Goal: Task Accomplishment & Management: Complete application form

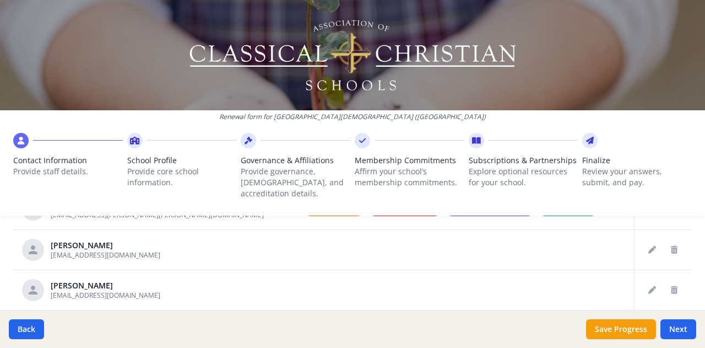
scroll to position [543, 0]
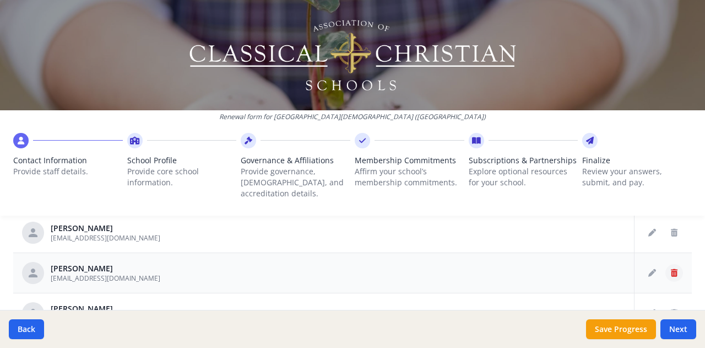
click at [671, 269] on icon "Delete staff" at bounding box center [674, 273] width 7 height 8
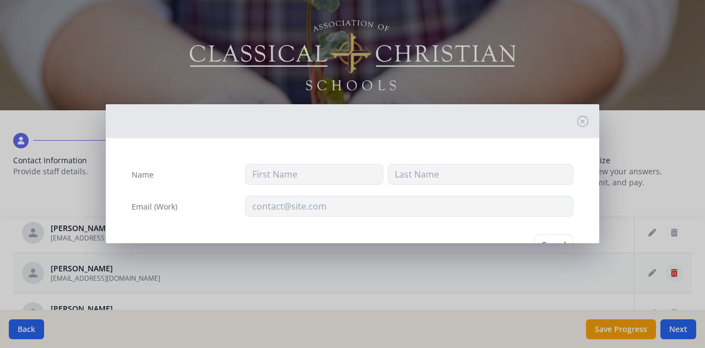
type input "Kellie"
type input "James"
type input "kjames@uvcseagles.org"
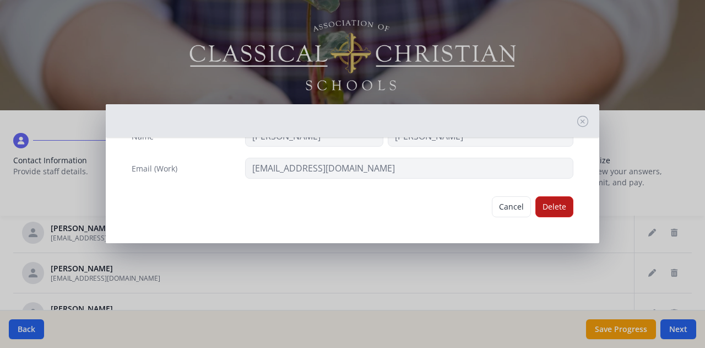
click at [547, 209] on button "Delete" at bounding box center [554, 206] width 38 height 21
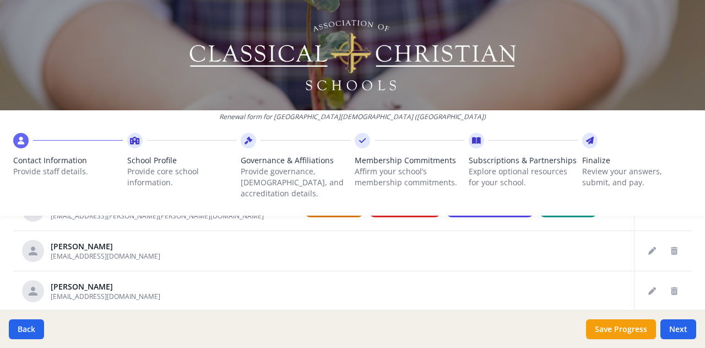
scroll to position [561, 0]
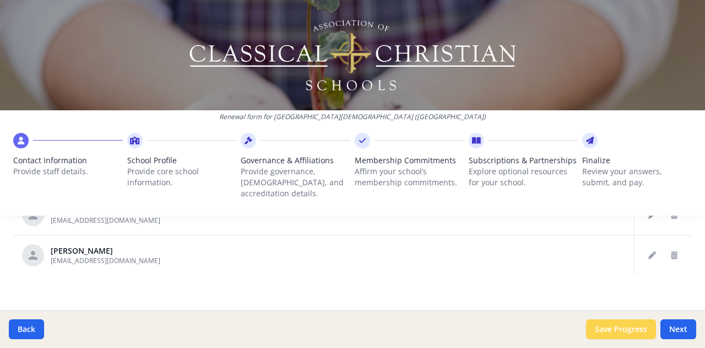
click at [628, 333] on button "Save Progress" at bounding box center [621, 329] width 70 height 20
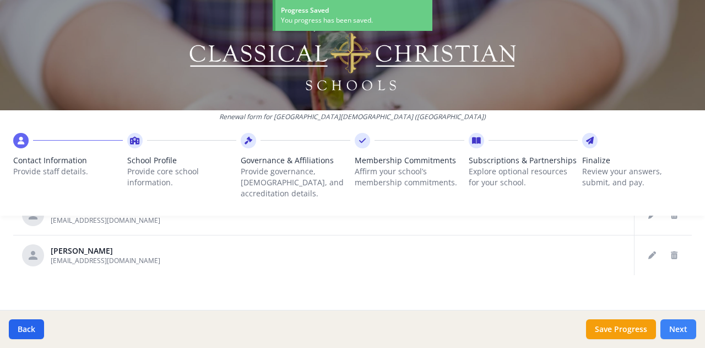
click at [680, 333] on button "Next" at bounding box center [678, 329] width 36 height 20
type input "(509) 548-5292"
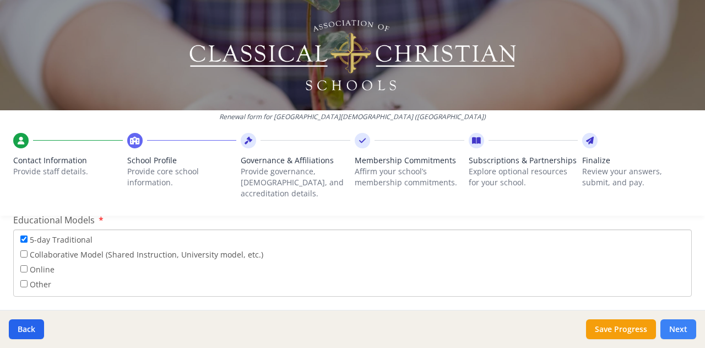
scroll to position [2028, 0]
click at [24, 250] on input "Collaborative Model (Shared Instruction, University model, etc.)" at bounding box center [23, 253] width 7 height 7
checkbox input "true"
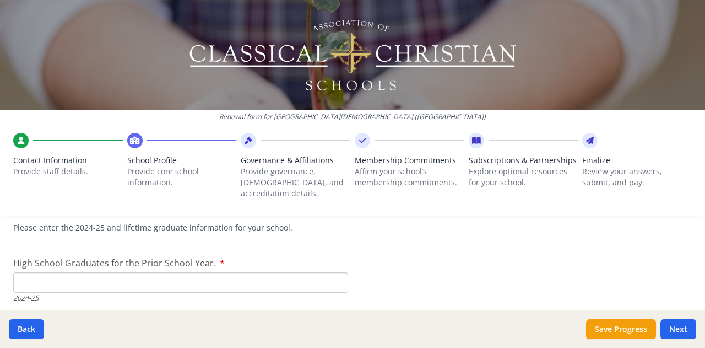
scroll to position [1420, 0]
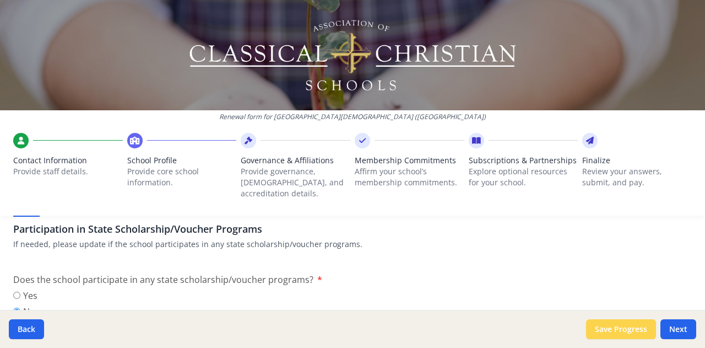
click at [631, 333] on button "Save Progress" at bounding box center [621, 329] width 70 height 20
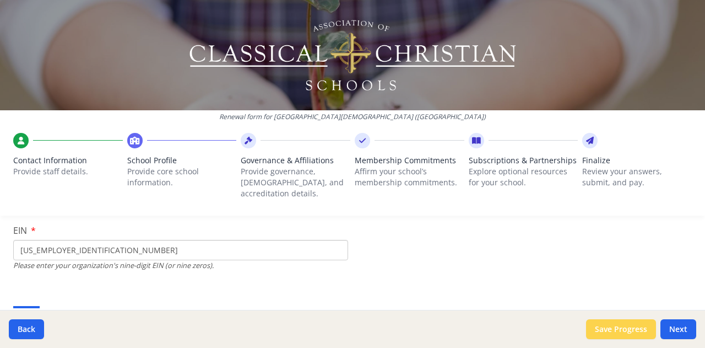
scroll to position [0, 0]
